Goal: Check status

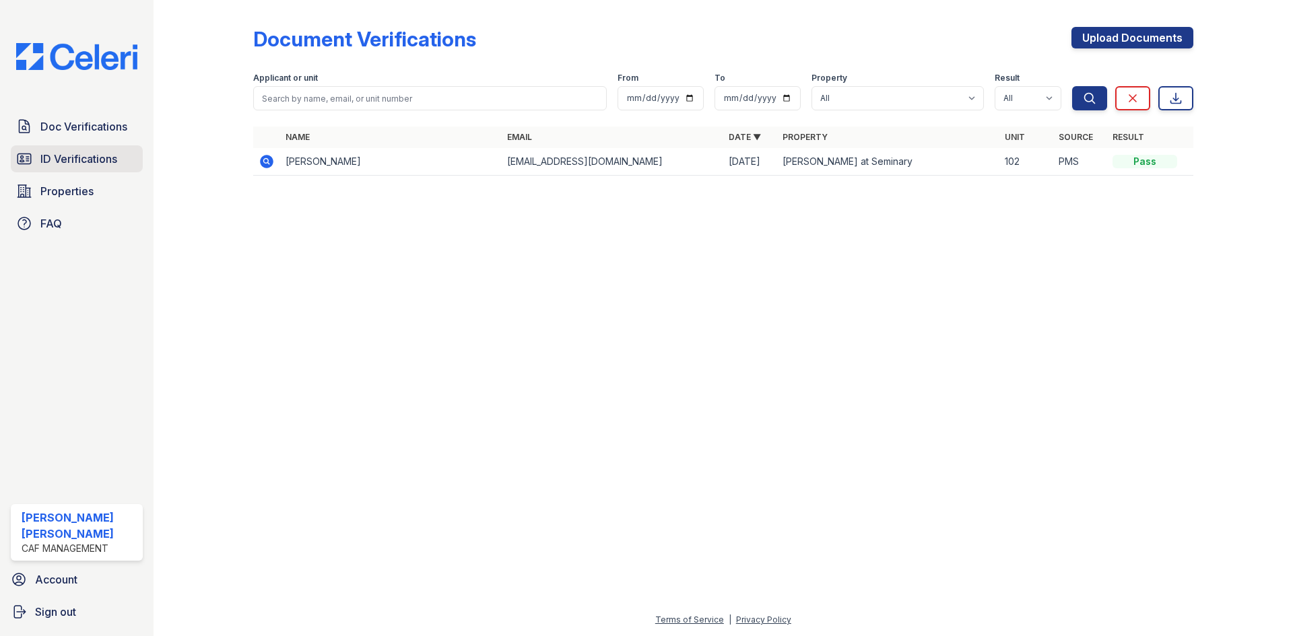
click at [72, 156] on span "ID Verifications" at bounding box center [78, 159] width 77 height 16
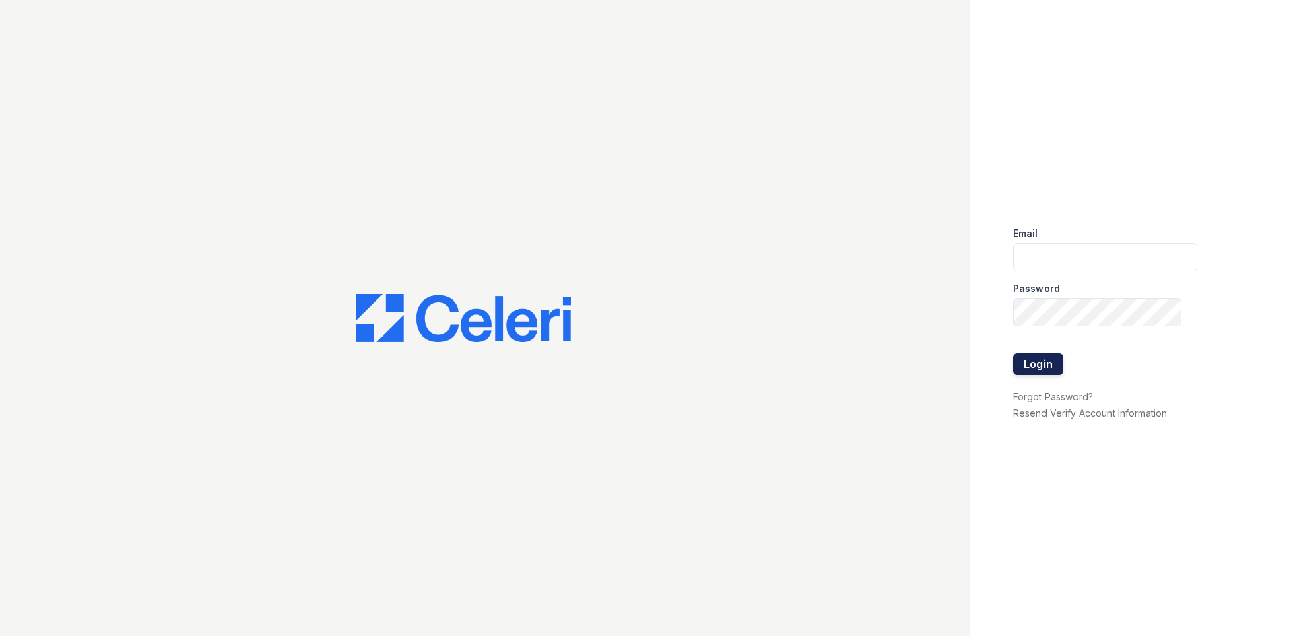
type input "estrella.pm@cafmanagement.com"
click at [1054, 353] on button "Login" at bounding box center [1038, 364] width 50 height 22
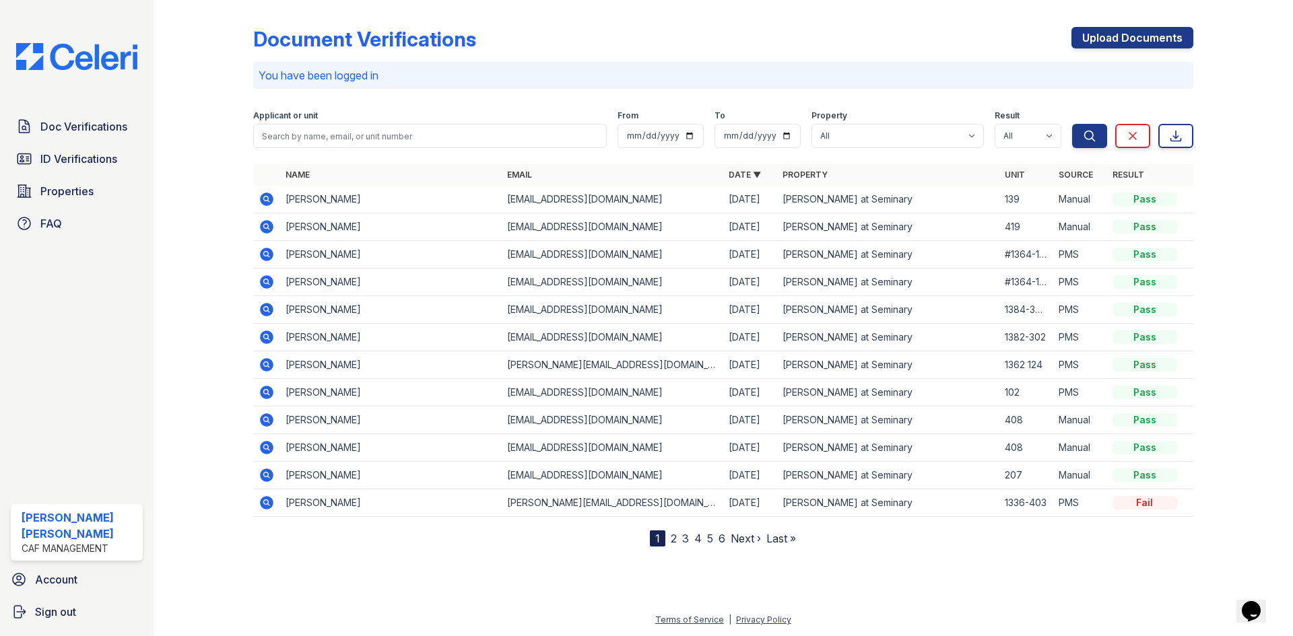
click at [276, 256] on td at bounding box center [266, 255] width 27 height 28
click at [272, 254] on icon at bounding box center [266, 254] width 13 height 13
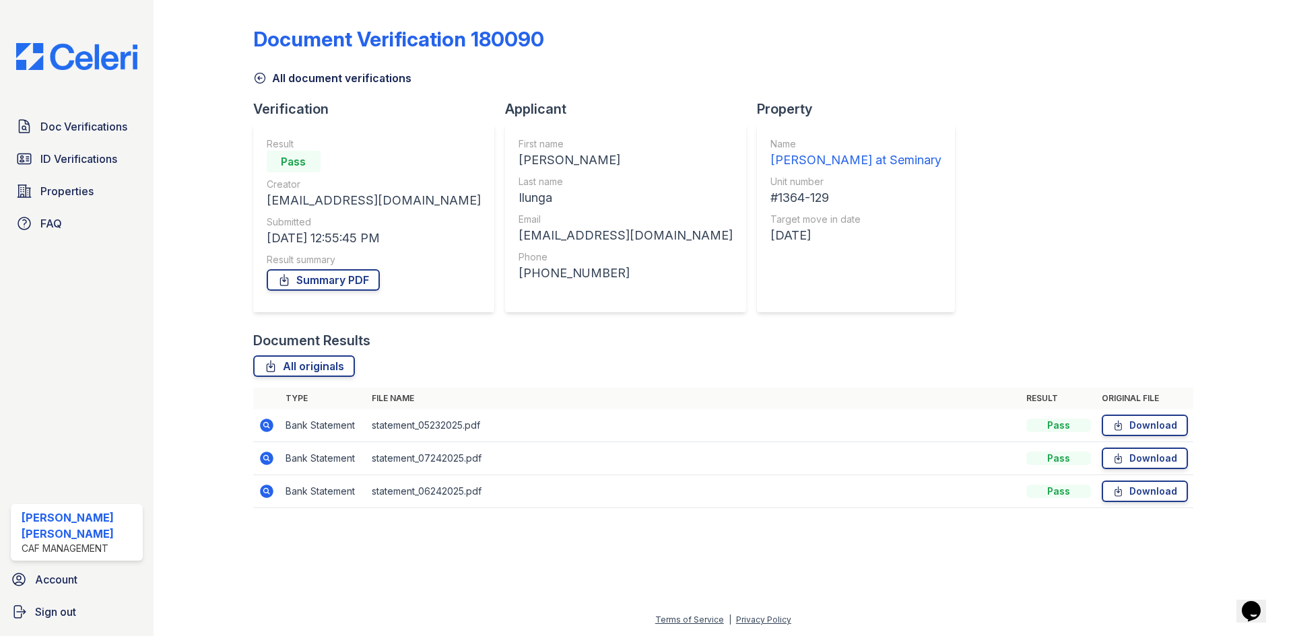
click at [264, 427] on icon at bounding box center [266, 425] width 13 height 13
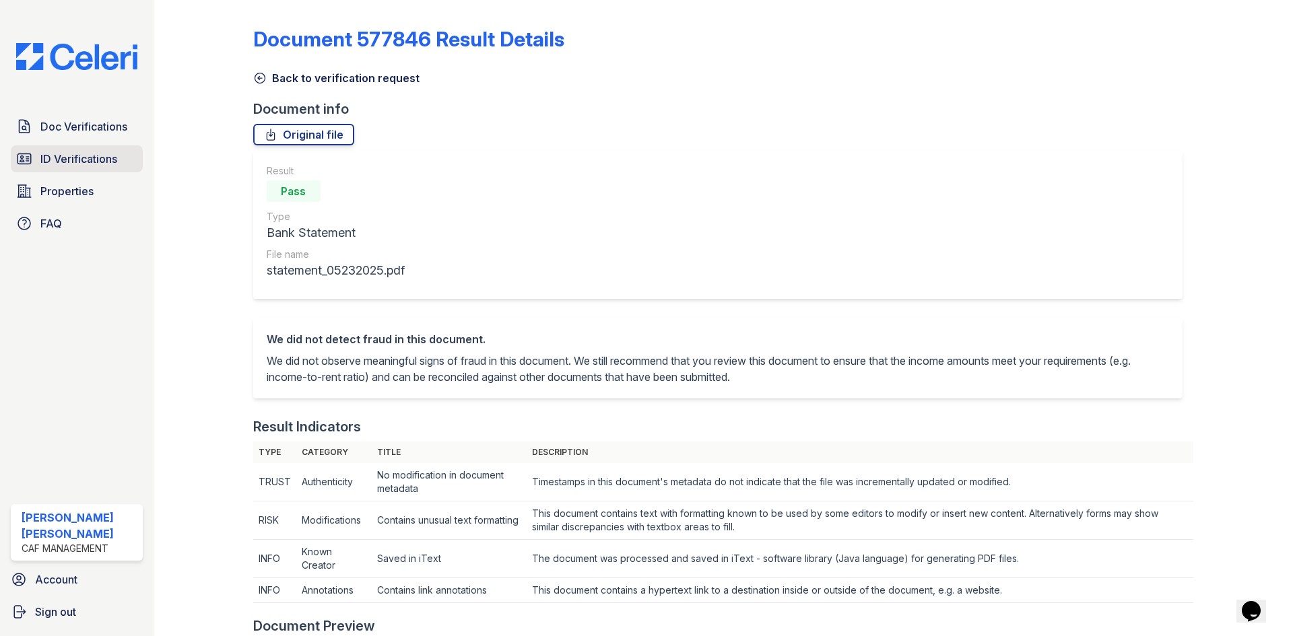
click at [86, 166] on span "ID Verifications" at bounding box center [78, 159] width 77 height 16
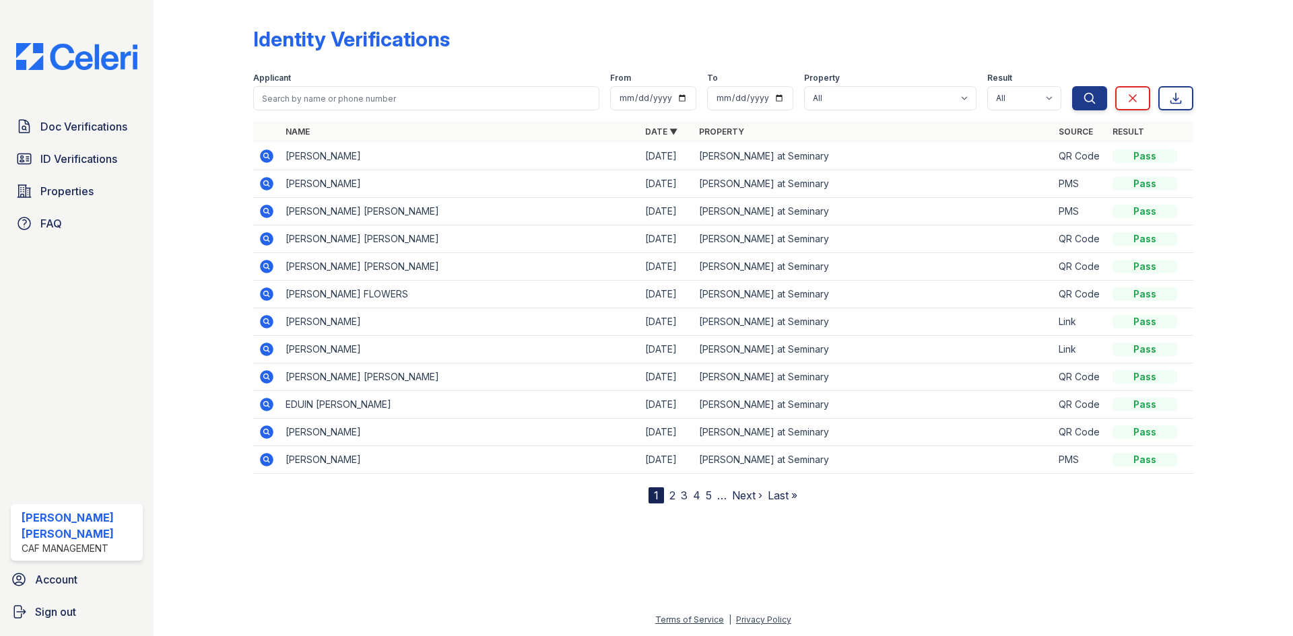
click at [261, 320] on icon at bounding box center [266, 321] width 13 height 13
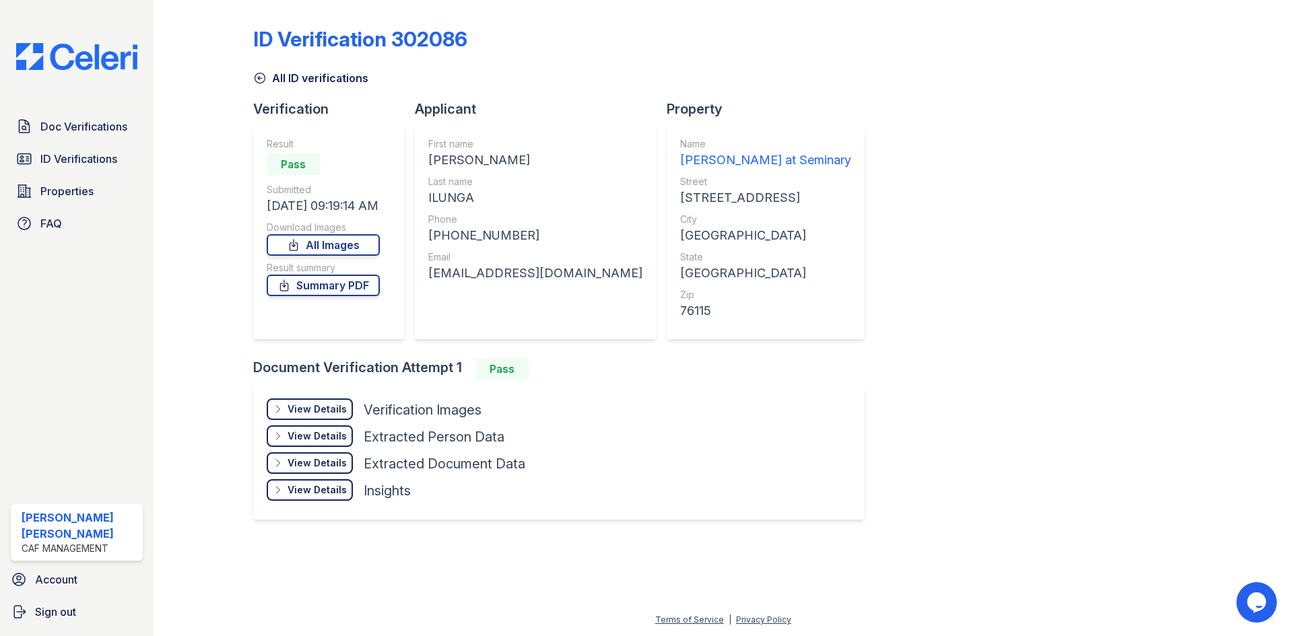
click at [327, 468] on div "View Details" at bounding box center [316, 462] width 59 height 13
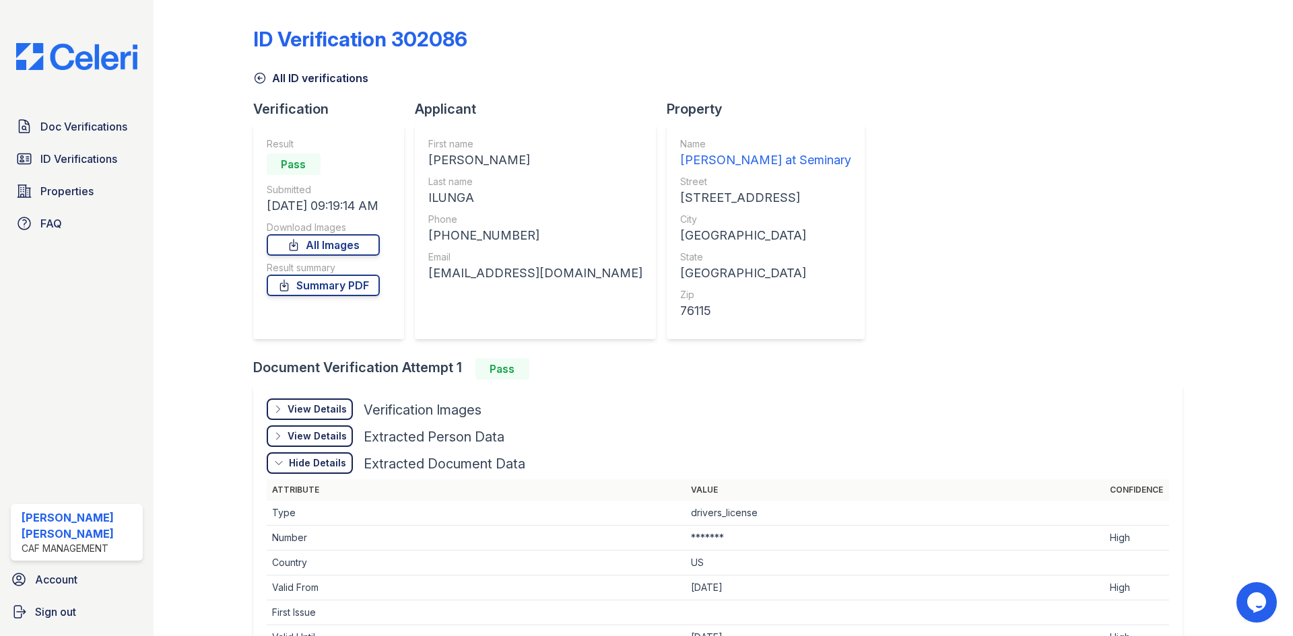
click at [299, 468] on div "Hide Details" at bounding box center [317, 462] width 57 height 13
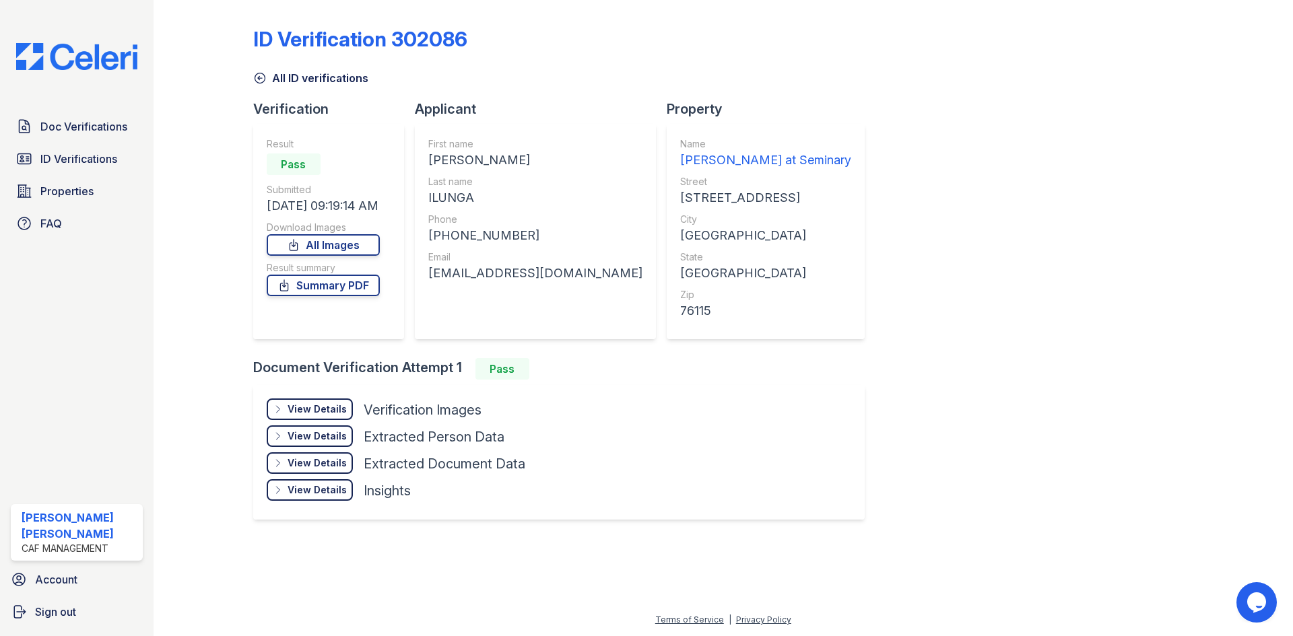
click at [281, 461] on icon at bounding box center [278, 463] width 11 height 11
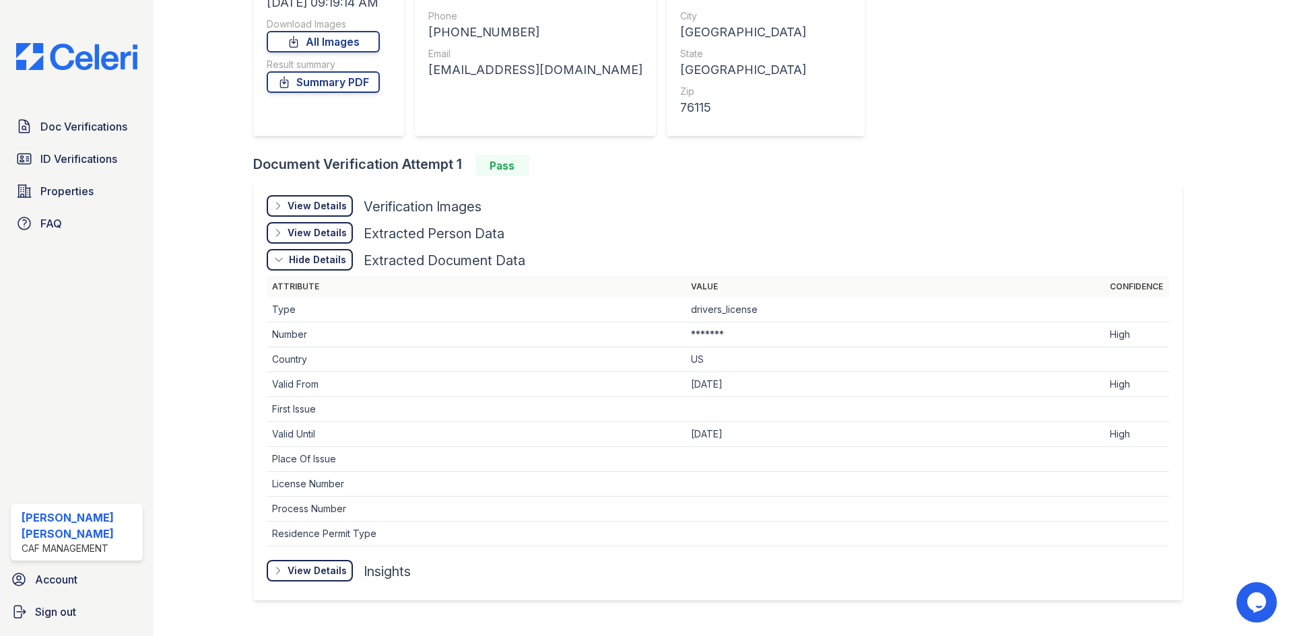
scroll to position [232, 0]
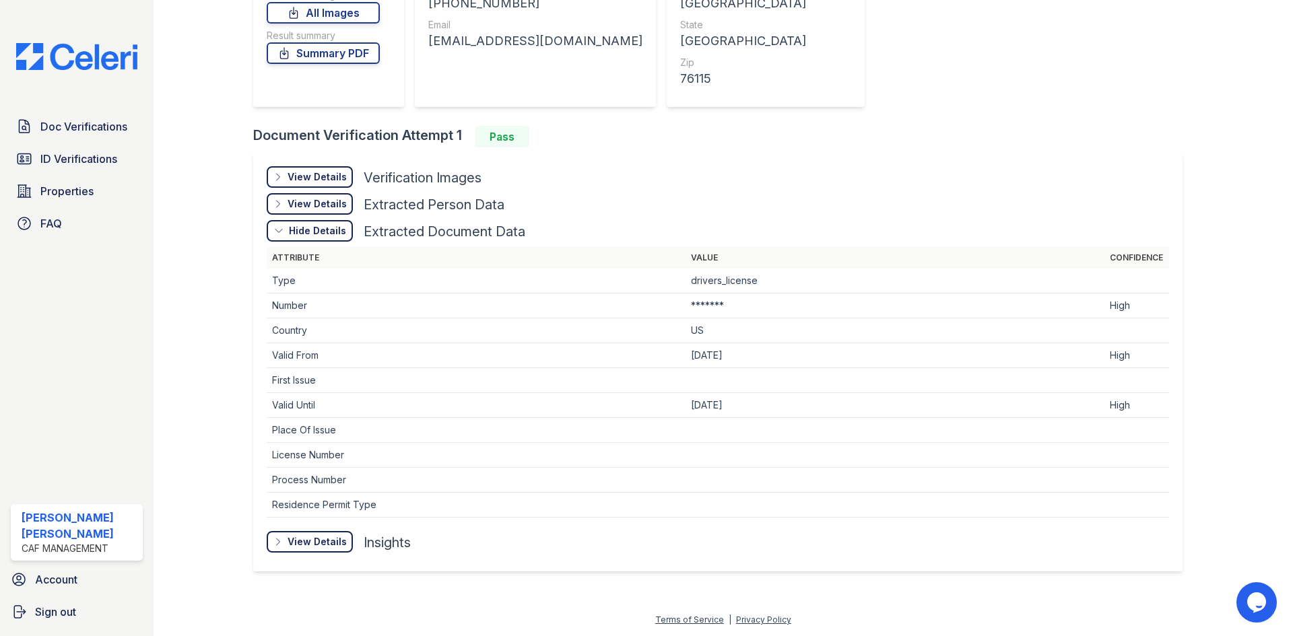
click at [323, 537] on div "View Details" at bounding box center [316, 541] width 59 height 13
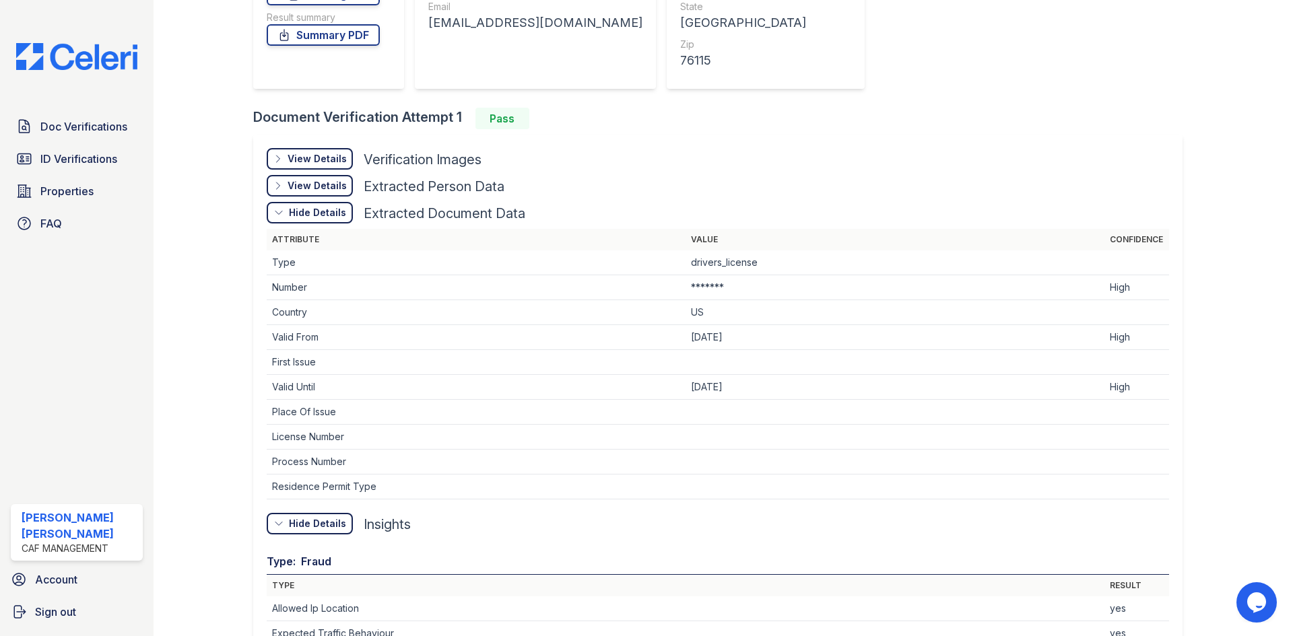
scroll to position [219, 0]
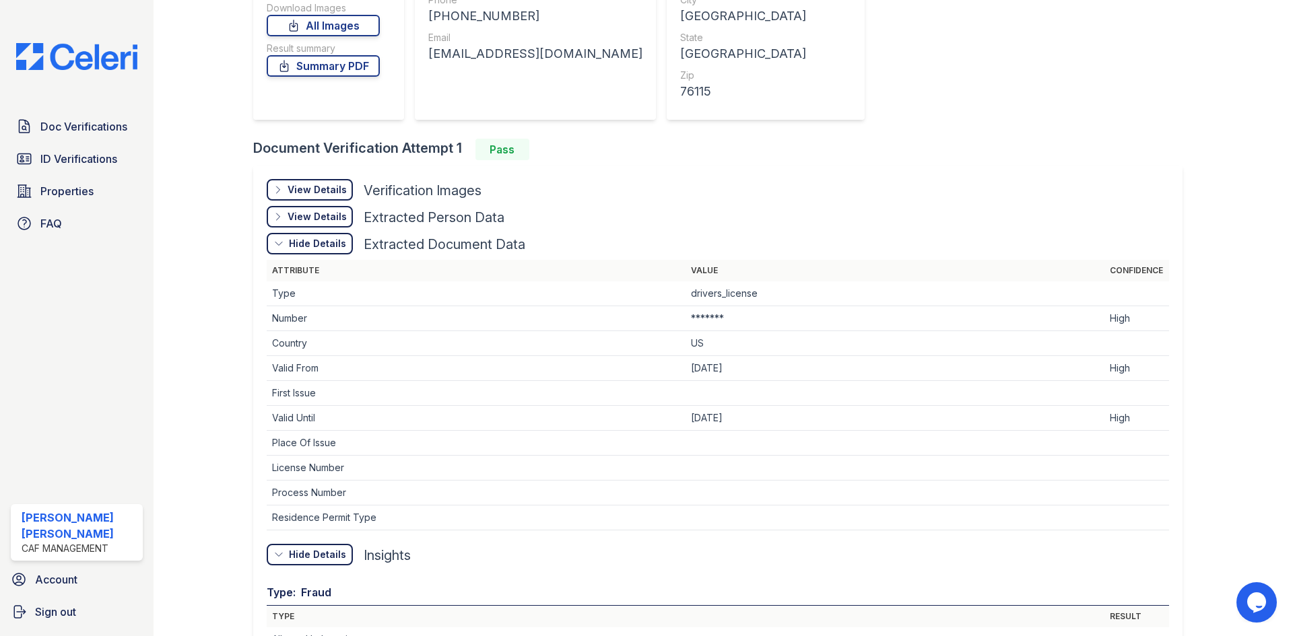
click at [335, 553] on div "Hide Details" at bounding box center [317, 554] width 57 height 13
